Goal: Task Accomplishment & Management: Manage account settings

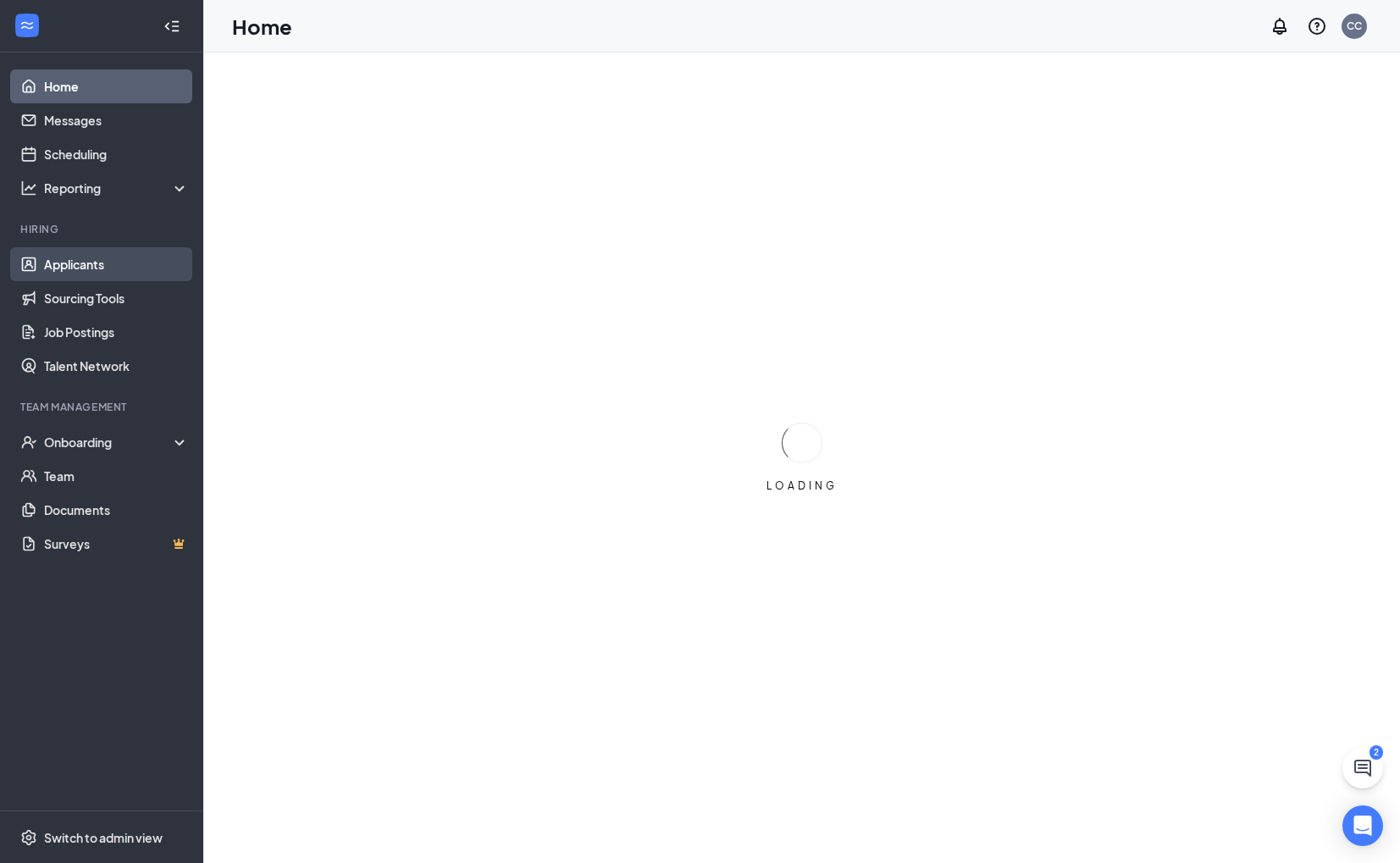
click at [110, 268] on link "Applicants" at bounding box center [117, 264] width 145 height 34
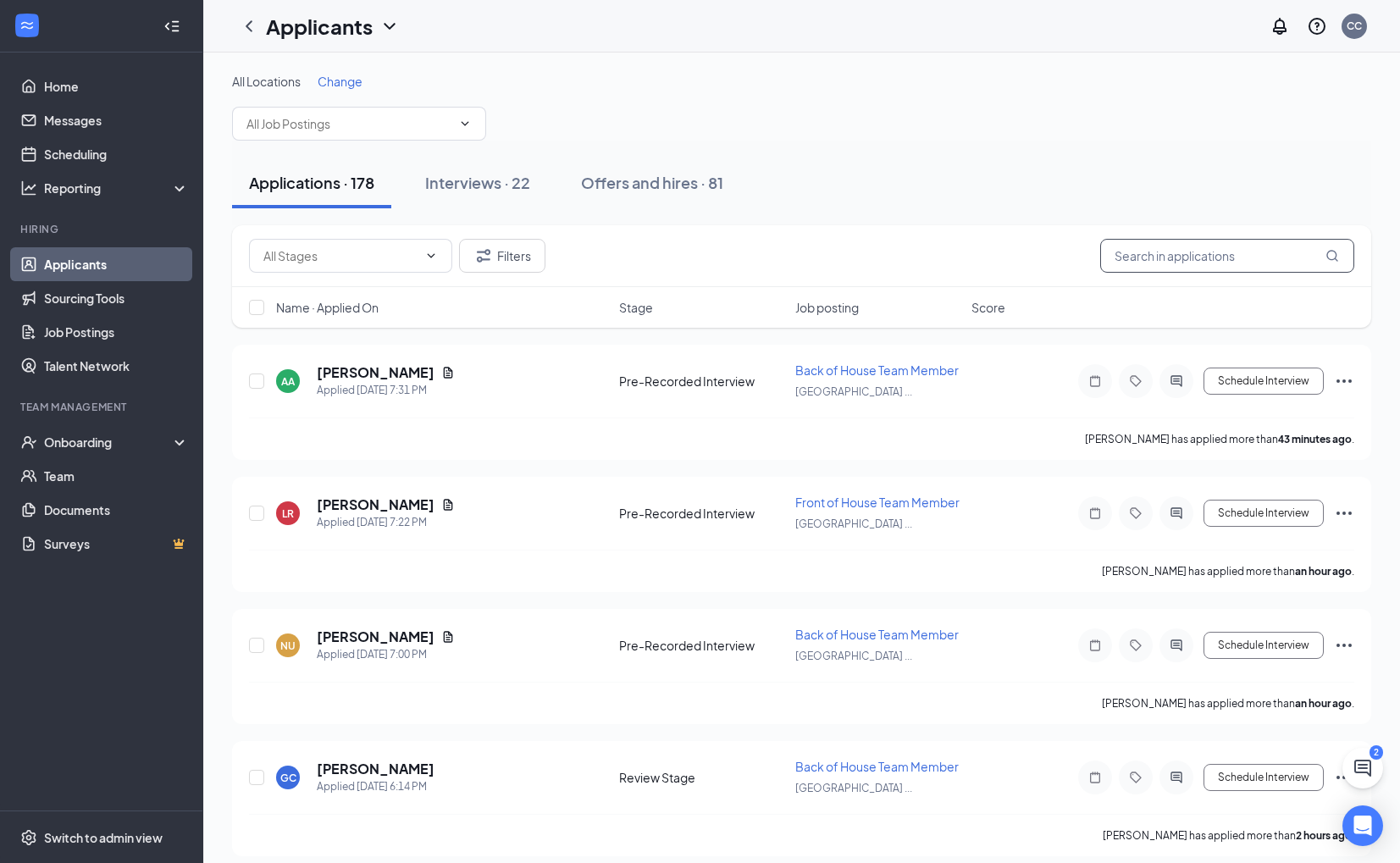
click at [1174, 264] on input "text" at bounding box center [1227, 255] width 254 height 34
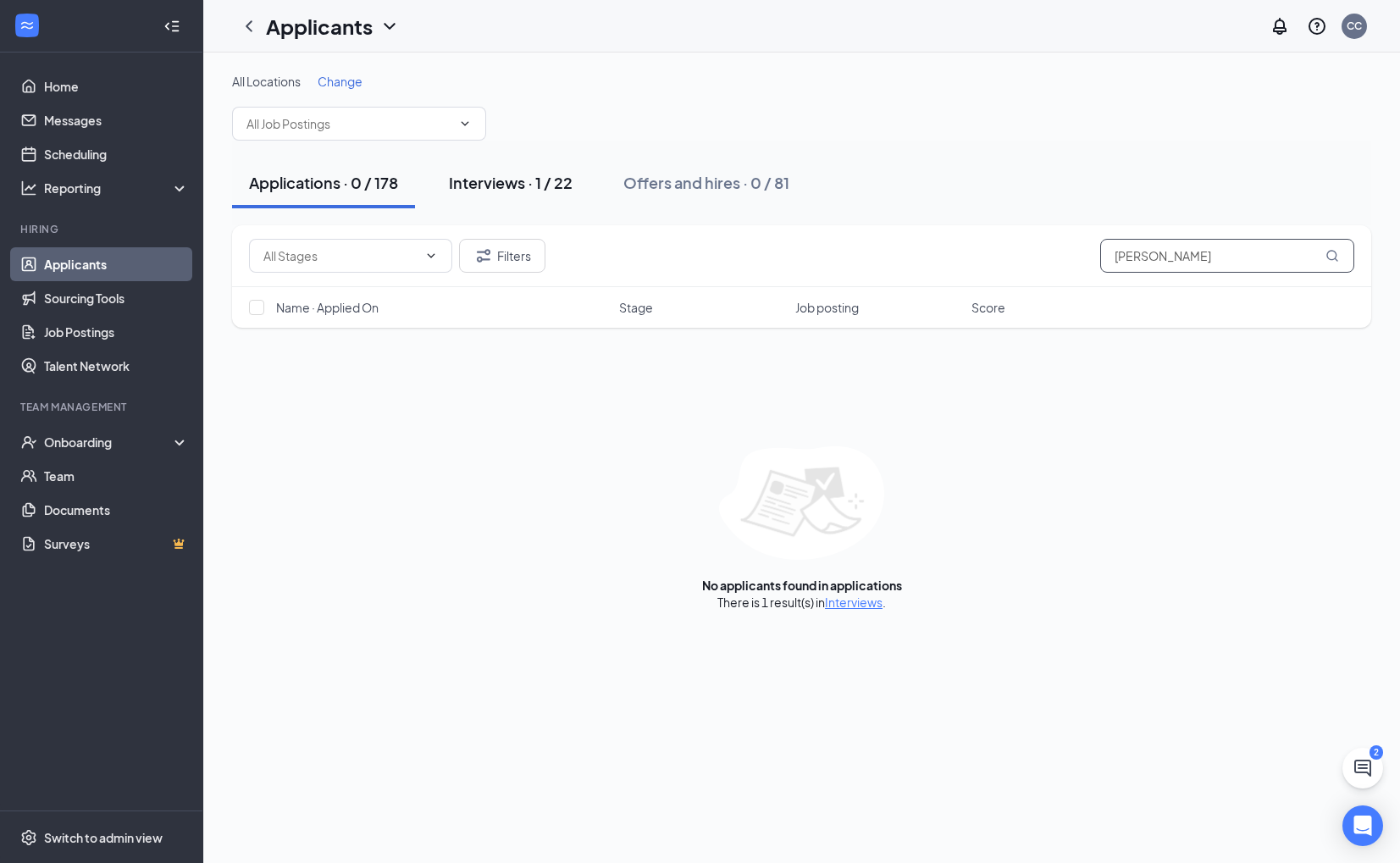
type input "[PERSON_NAME]"
click at [469, 190] on div "Interviews · 1 / 22" at bounding box center [510, 182] width 123 height 22
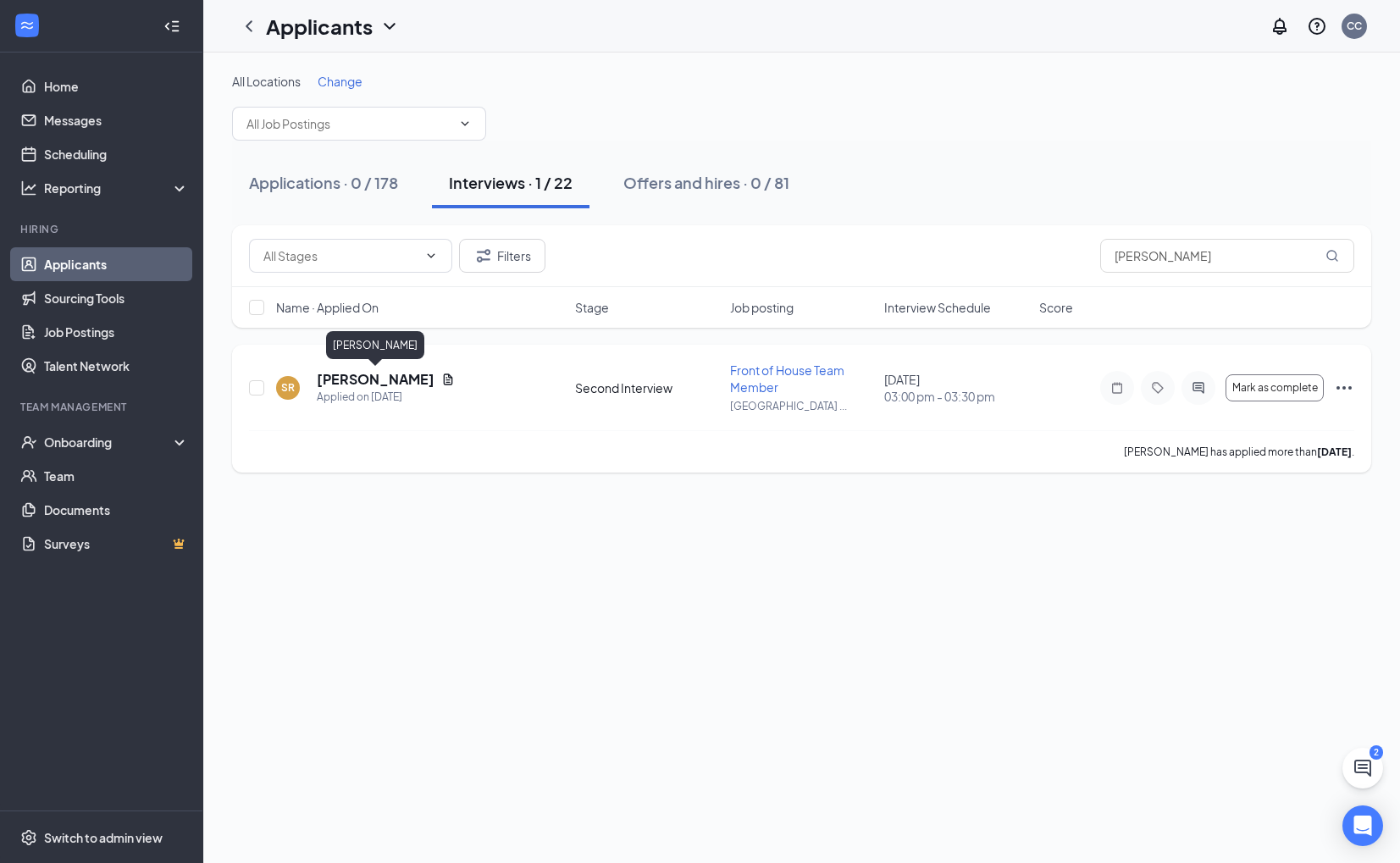
click at [416, 373] on h5 "[PERSON_NAME]" at bounding box center [375, 380] width 117 height 19
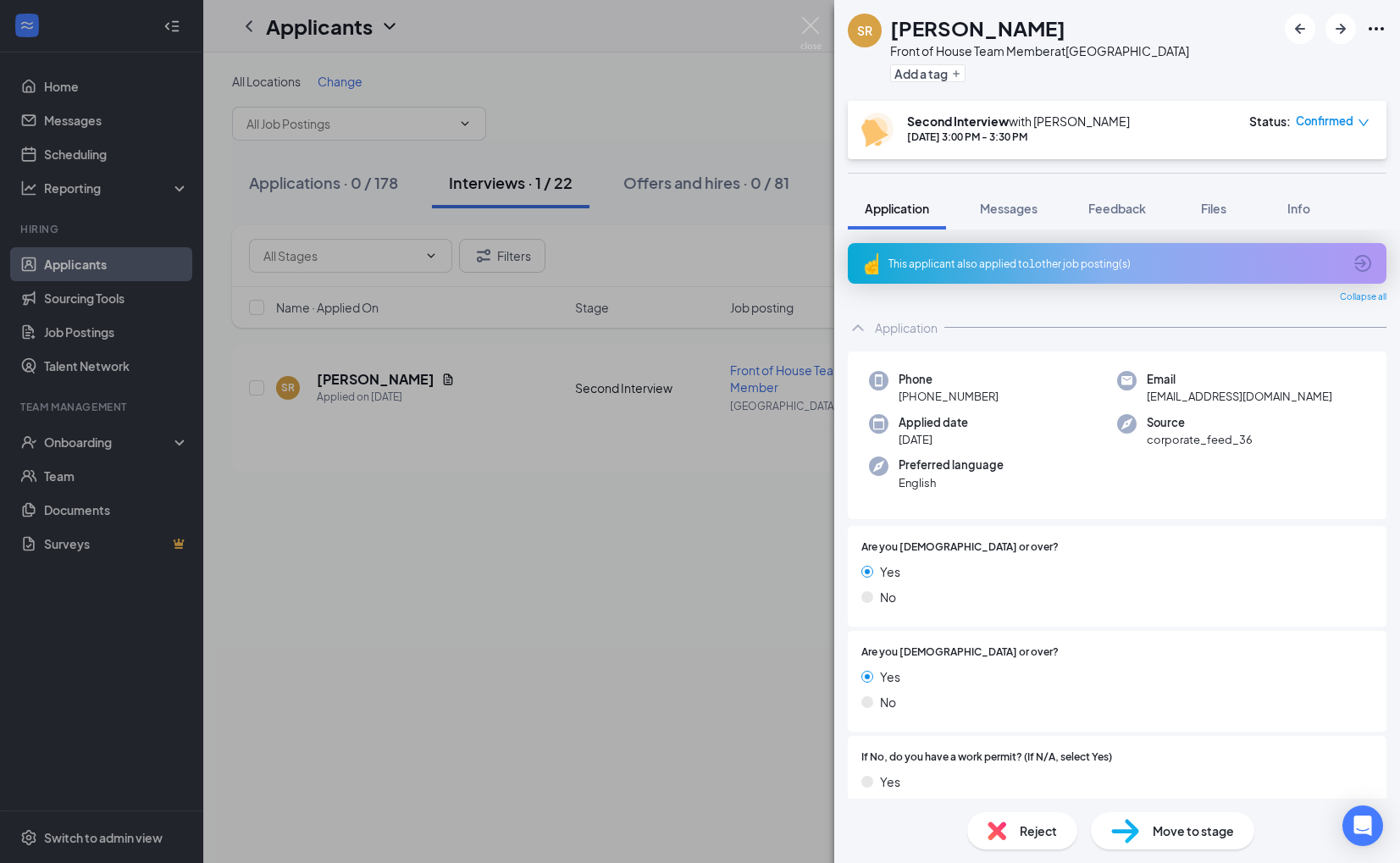
click at [741, 477] on div "SR [PERSON_NAME] Front of House Team Member at [GEOGRAPHIC_DATA] Add a tag Seco…" at bounding box center [700, 432] width 1400 height 863
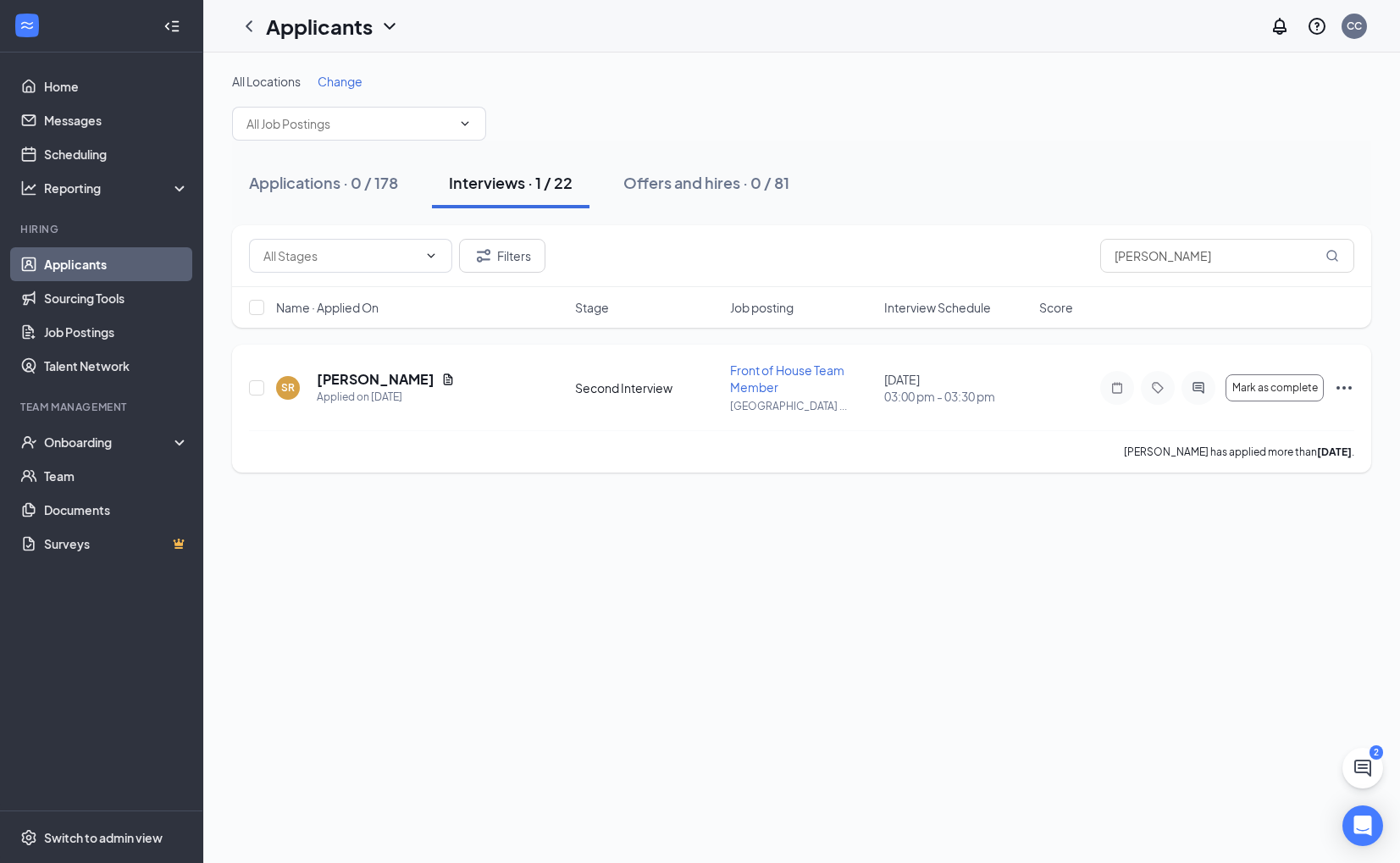
click at [1346, 386] on icon "Ellipses" at bounding box center [1345, 388] width 21 height 21
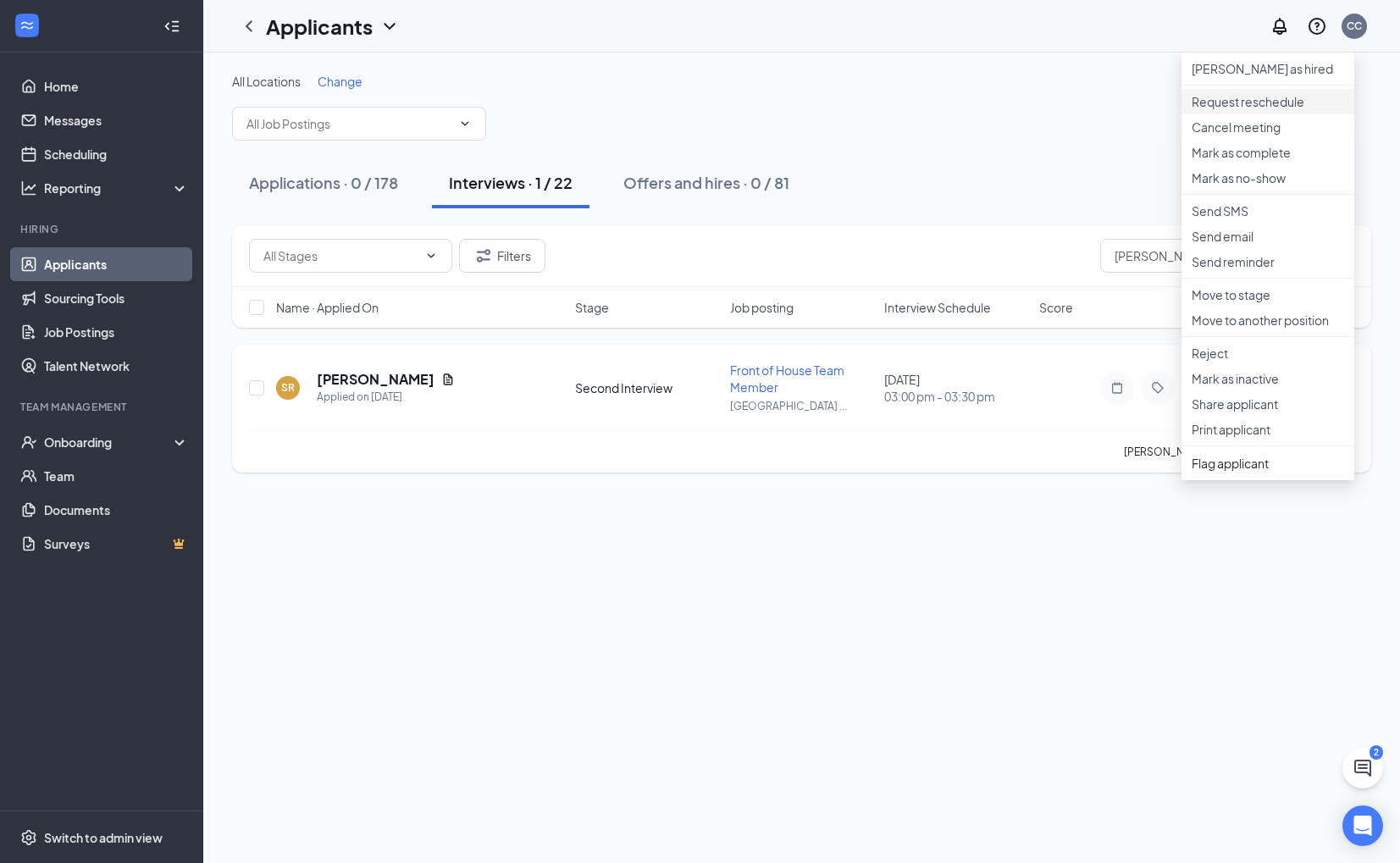
click at [1273, 110] on p "Request reschedule" at bounding box center [1268, 102] width 153 height 17
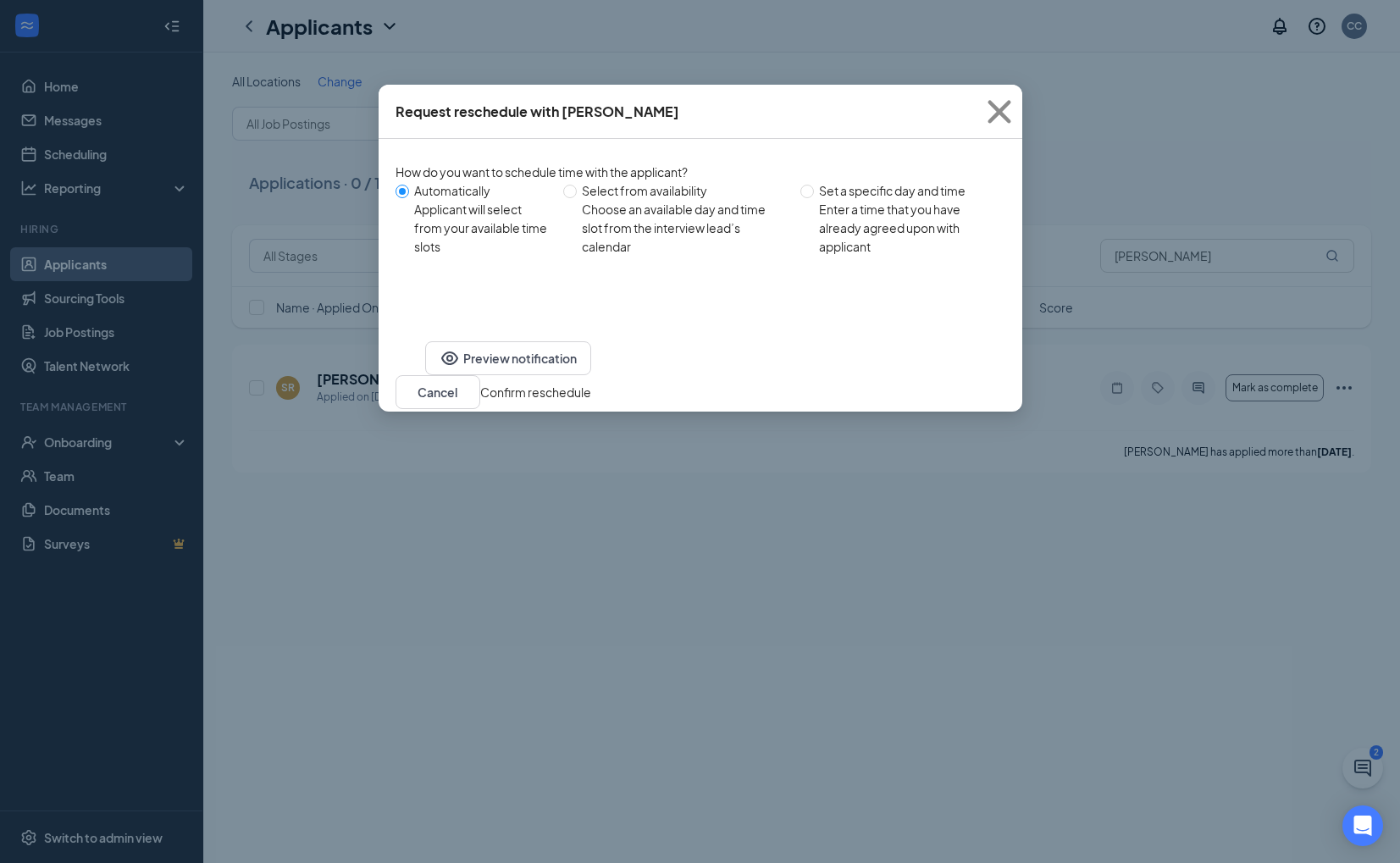
click at [591, 383] on button "Confirm reschedule" at bounding box center [535, 393] width 111 height 19
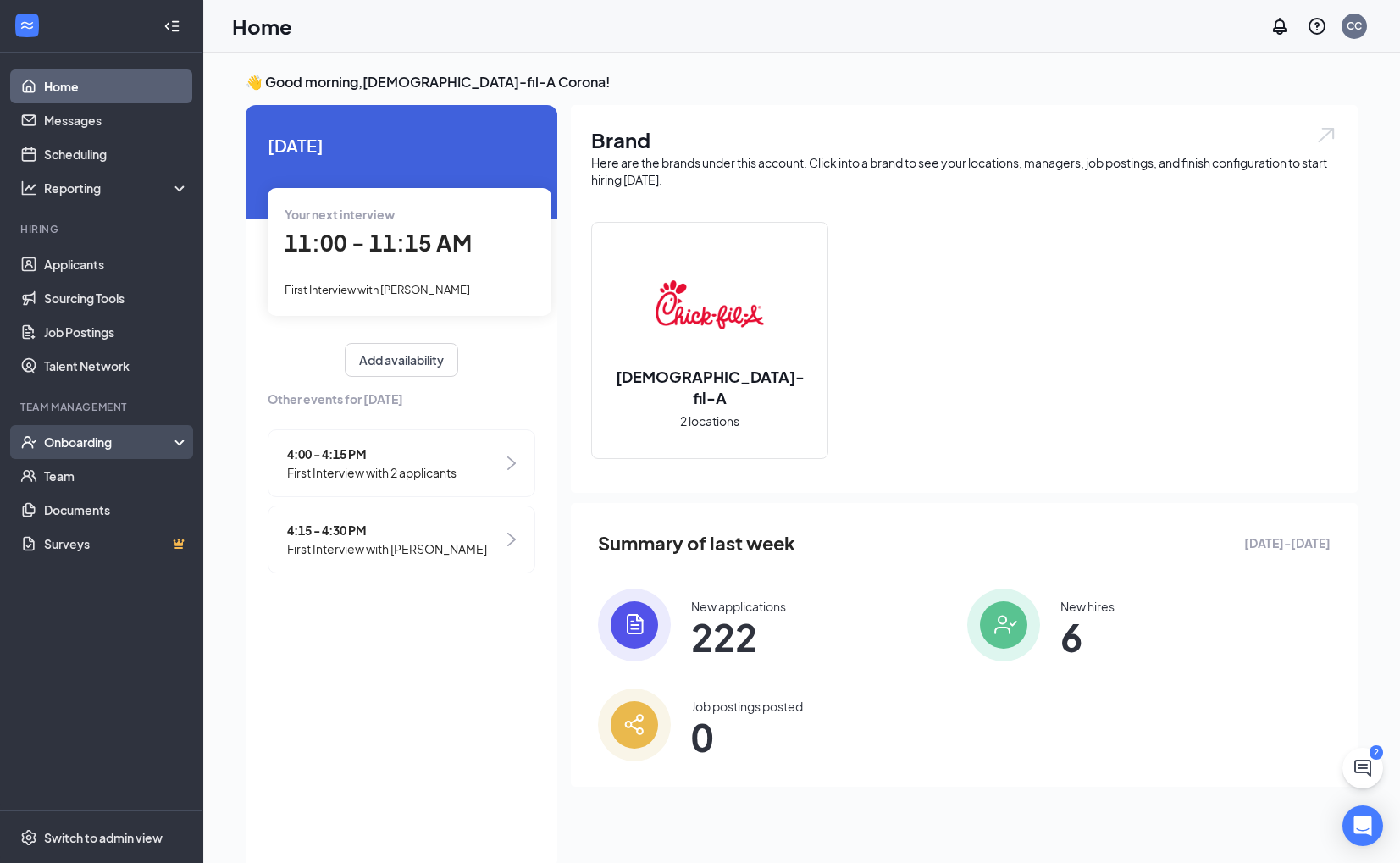
click at [57, 450] on div "Onboarding" at bounding box center [109, 442] width 130 height 17
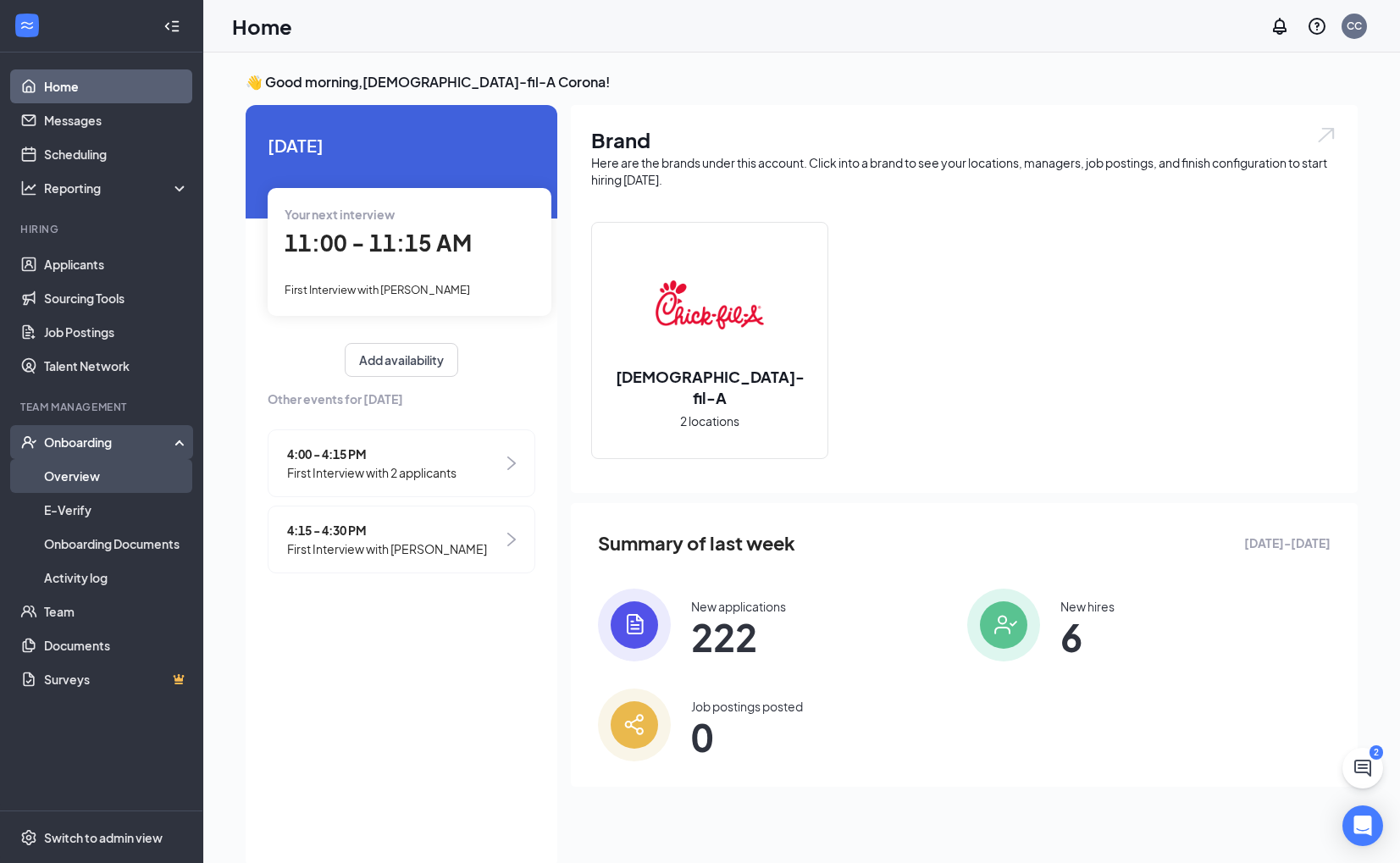
click at [72, 478] on link "Overview" at bounding box center [117, 476] width 145 height 34
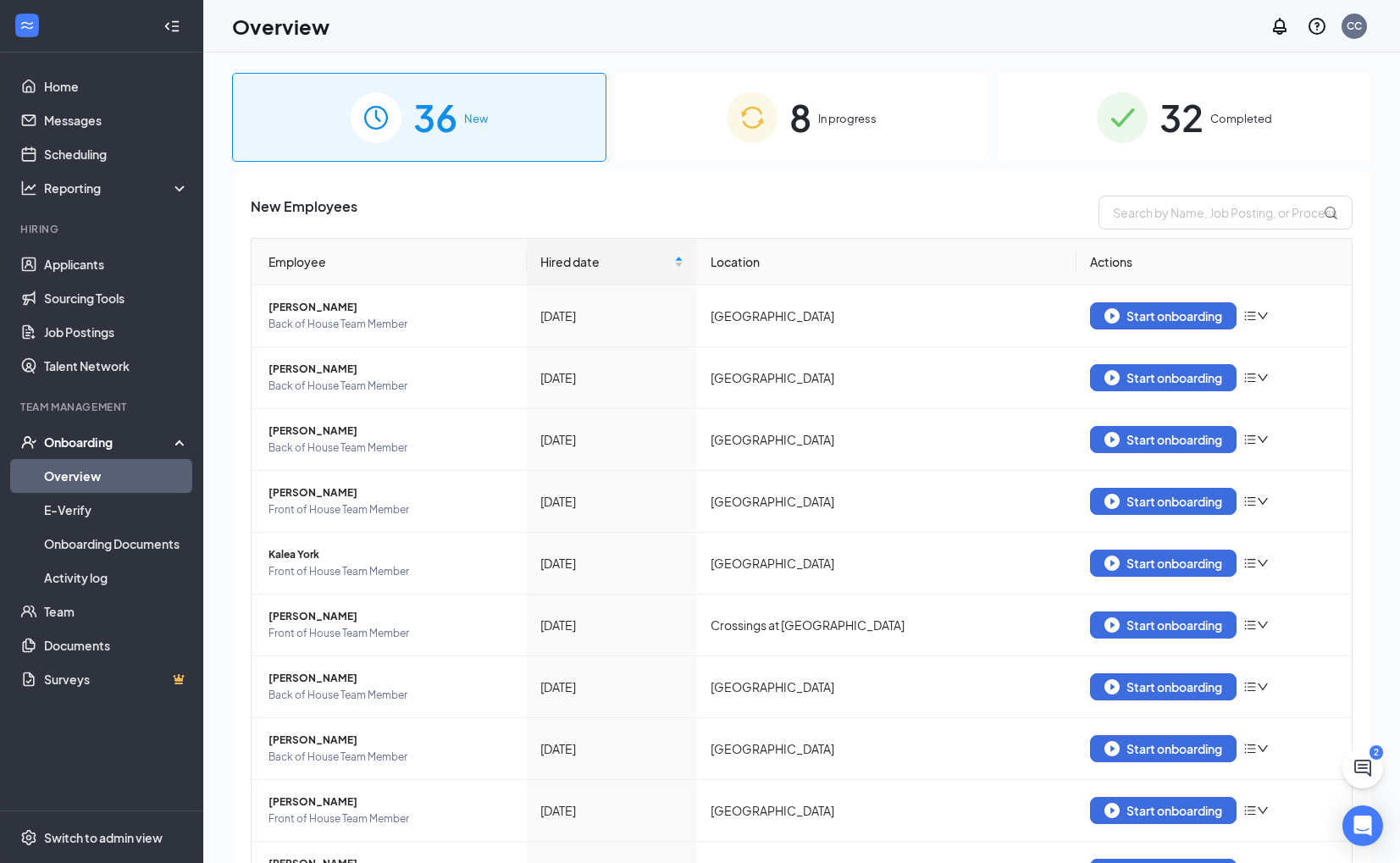
click at [1150, 116] on div "32 Completed" at bounding box center [1184, 117] width 375 height 89
